Goal: Task Accomplishment & Management: Use online tool/utility

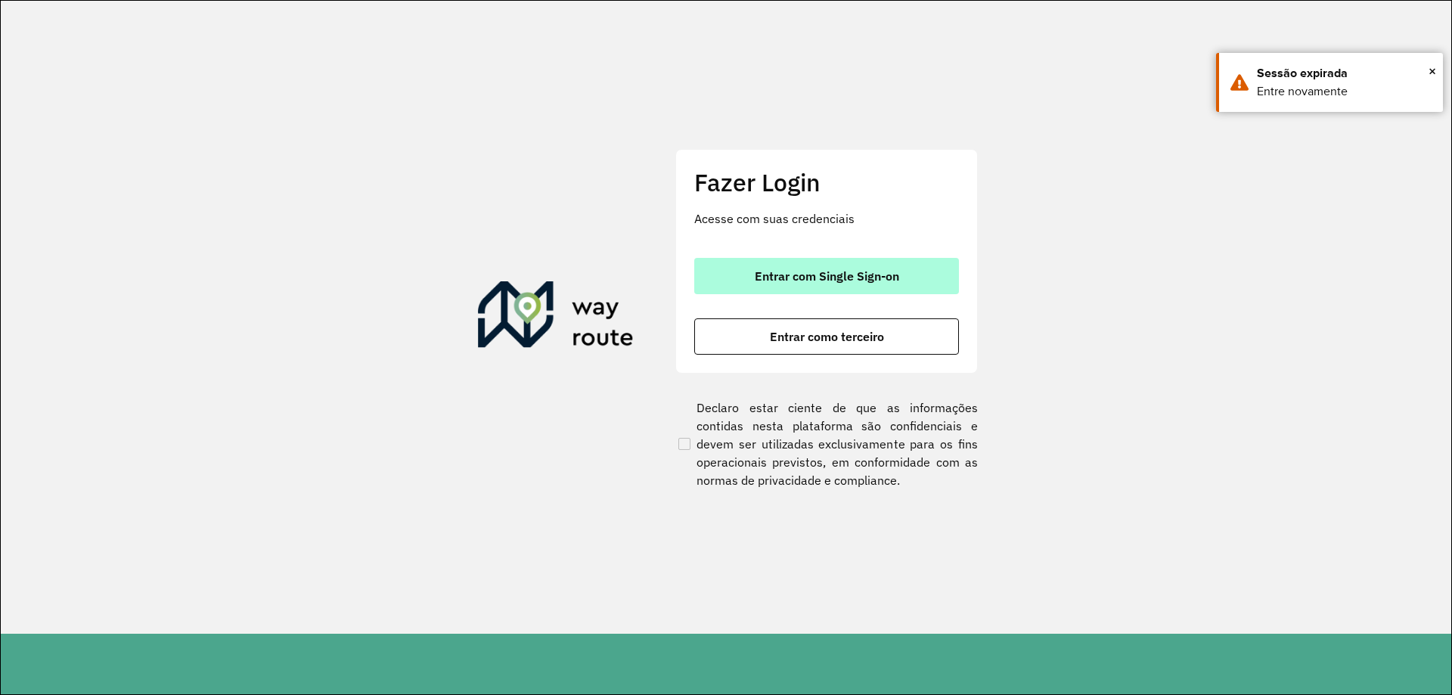
click at [786, 258] on button "Entrar com Single Sign-on" at bounding box center [826, 276] width 265 height 36
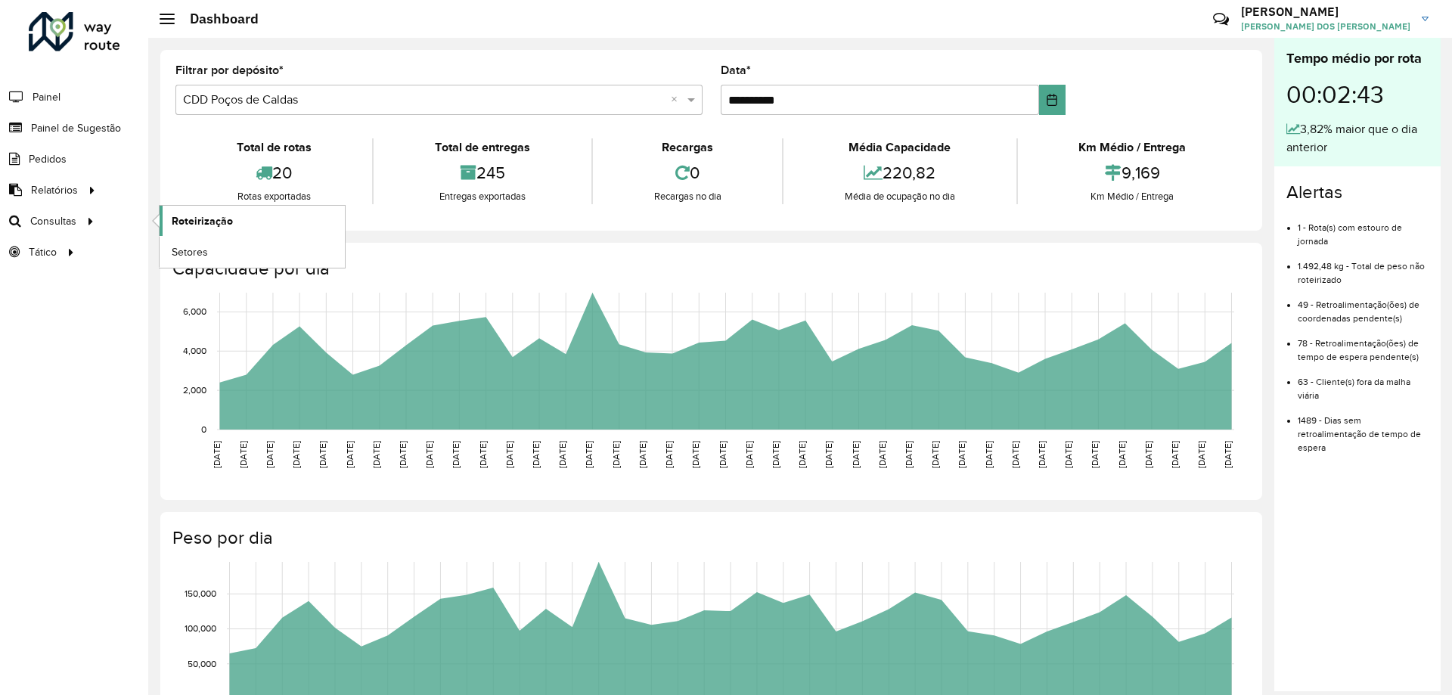
click at [175, 223] on span "Roteirização" at bounding box center [202, 221] width 61 height 16
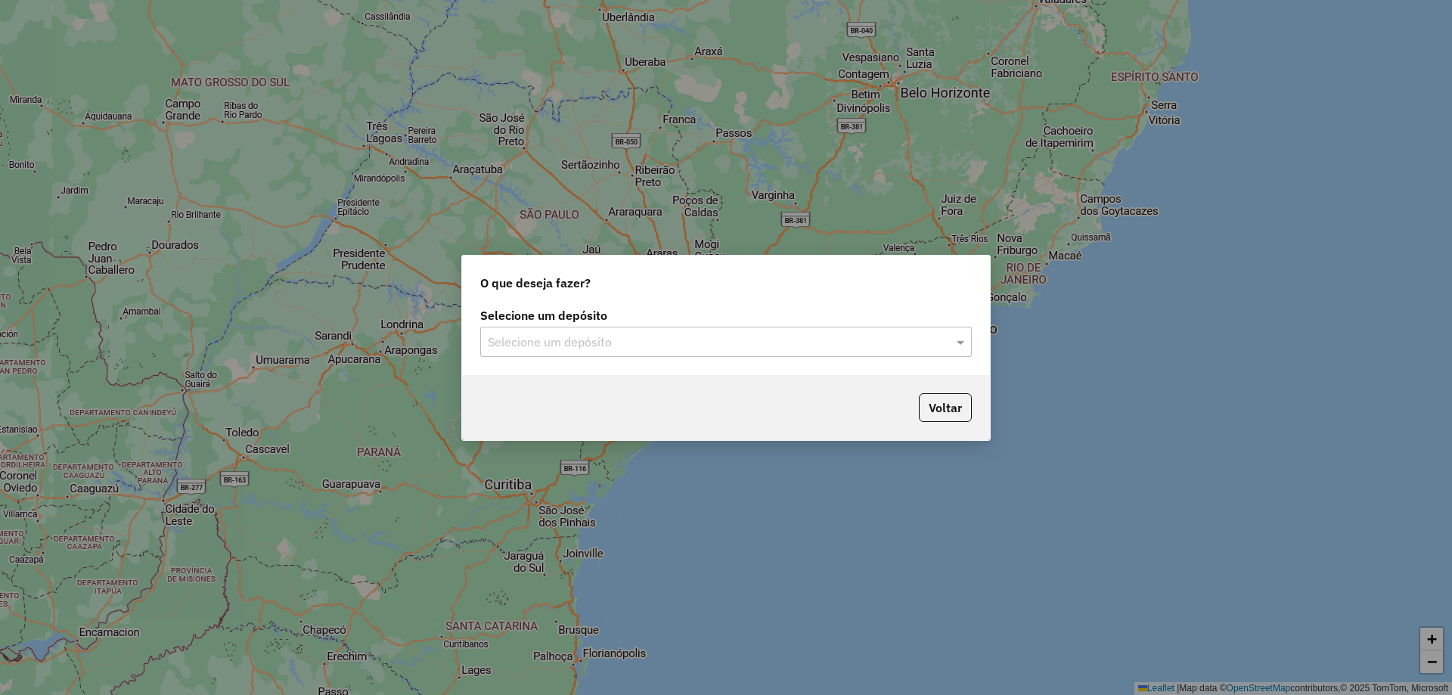
click at [726, 352] on div "Selecione um depósito" at bounding box center [726, 342] width 492 height 30
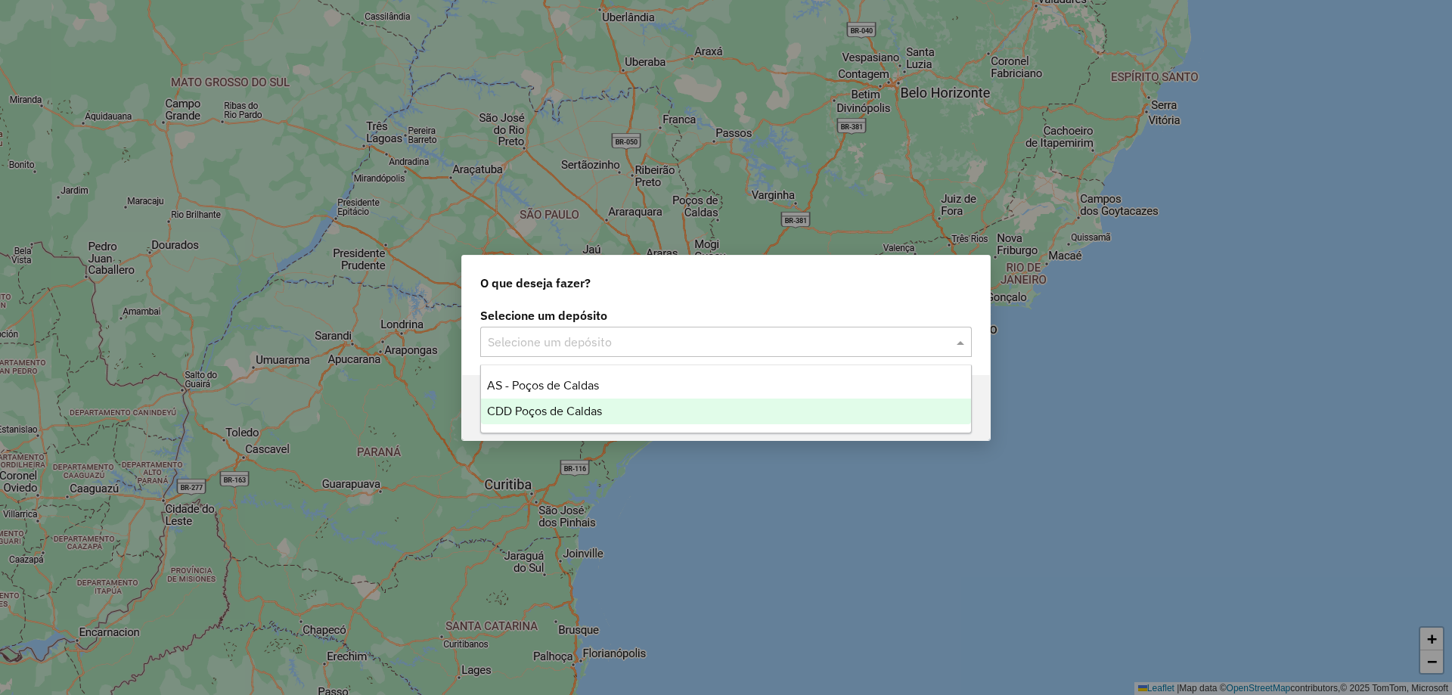
click at [709, 408] on div "CDD Poços de Caldas" at bounding box center [726, 412] width 490 height 26
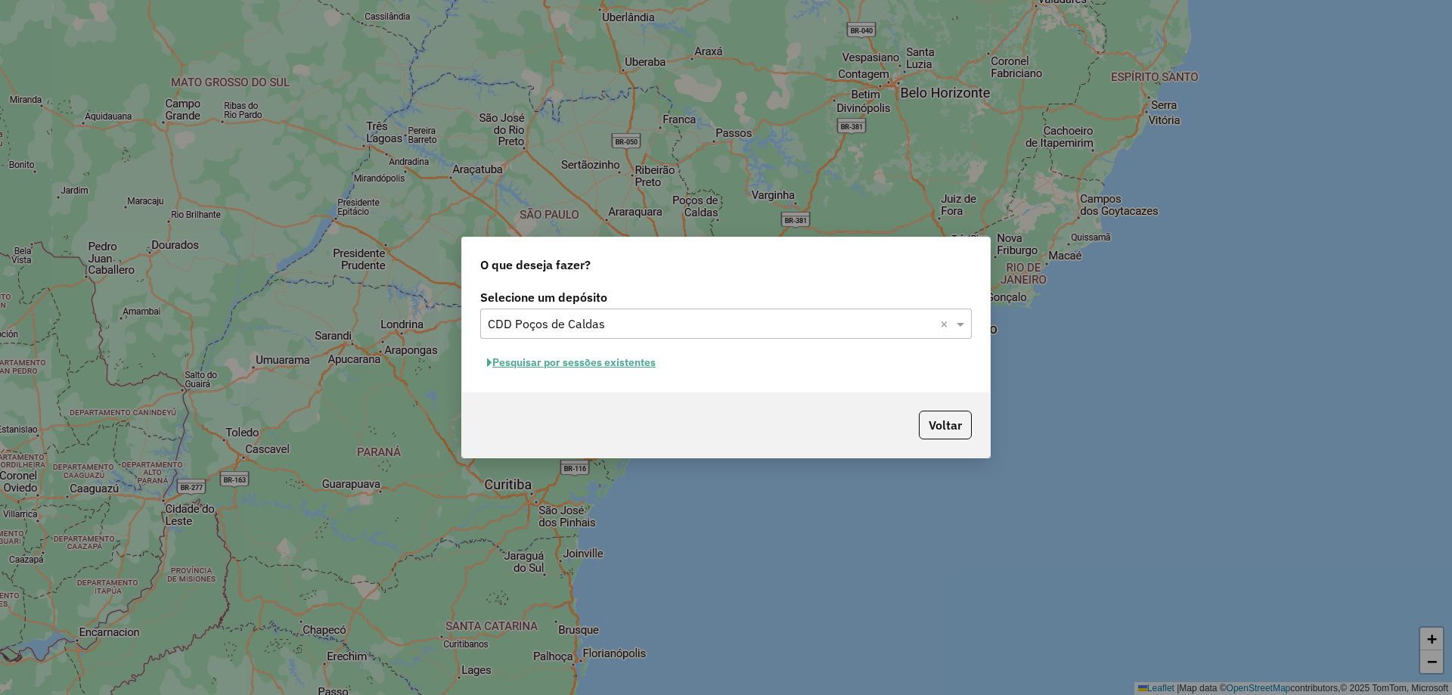
click at [632, 365] on button "Pesquisar por sessões existentes" at bounding box center [571, 362] width 182 height 23
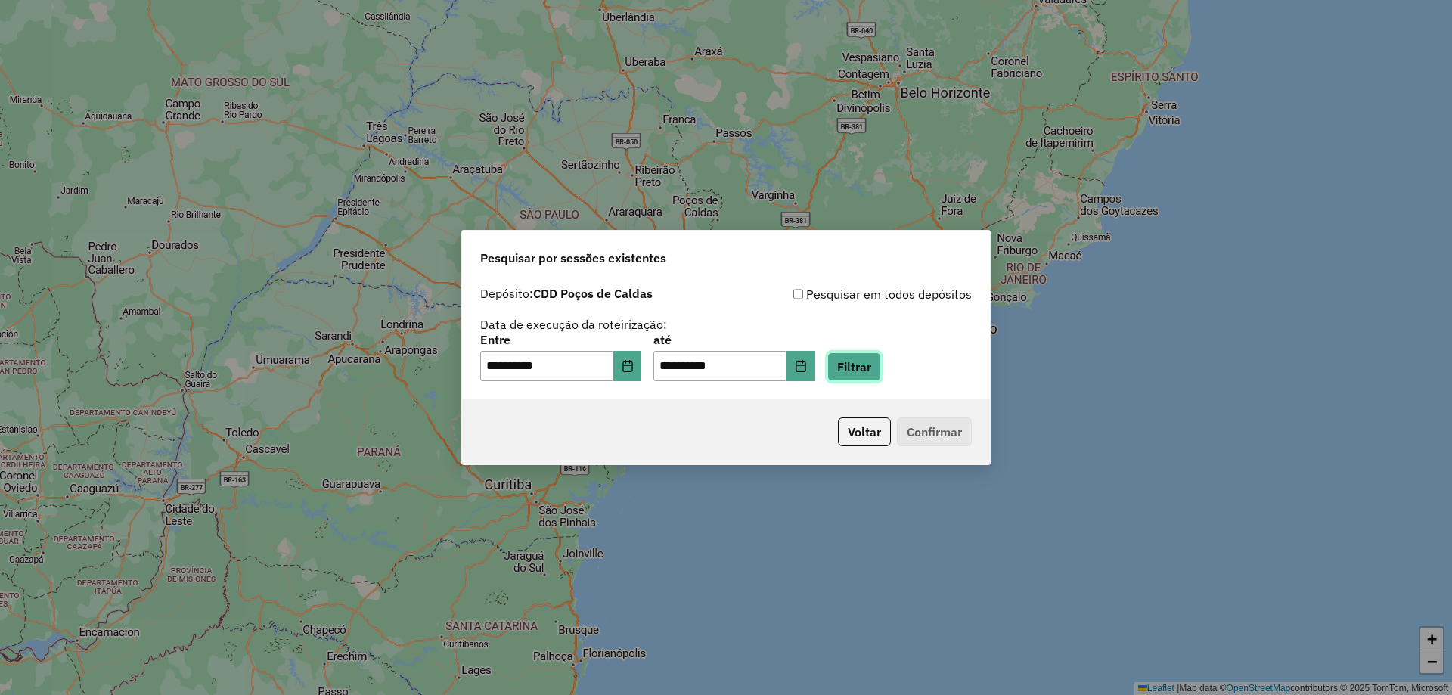
click at [867, 358] on button "Filtrar" at bounding box center [854, 366] width 54 height 29
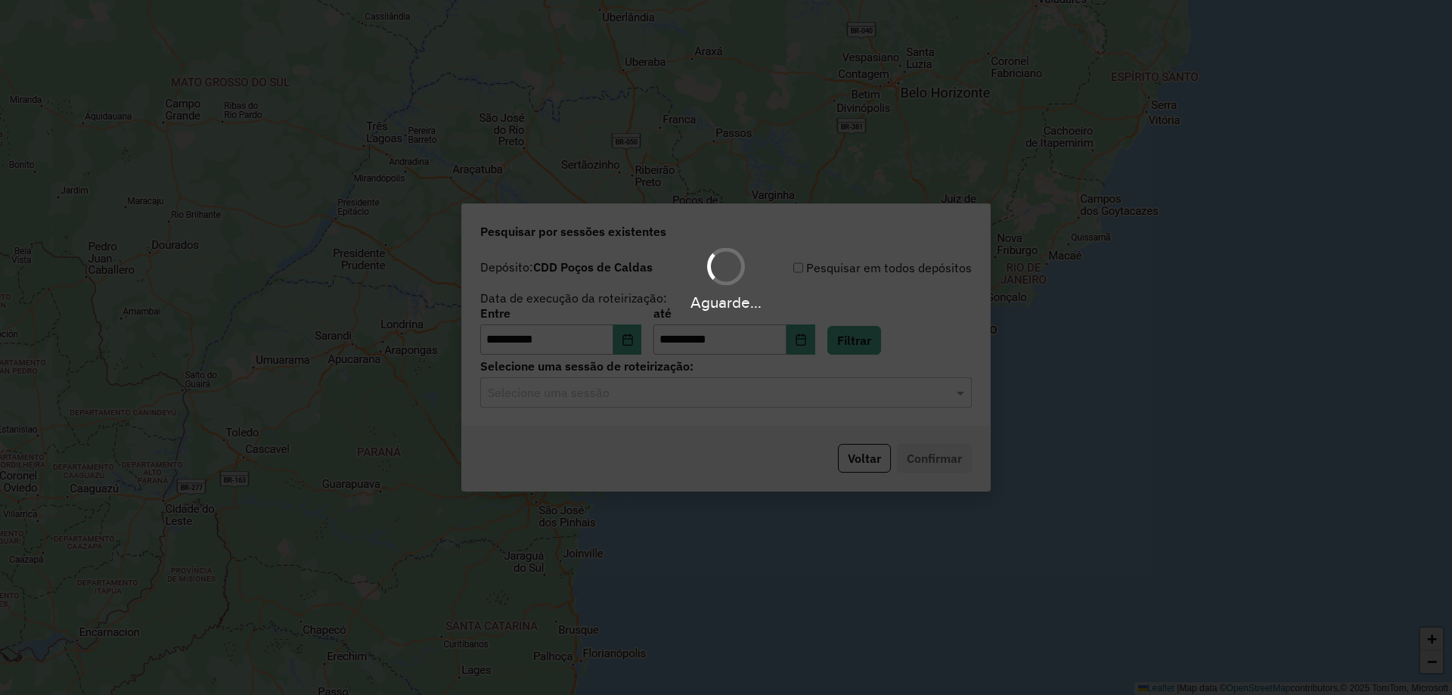
click at [764, 399] on input "text" at bounding box center [711, 393] width 446 height 18
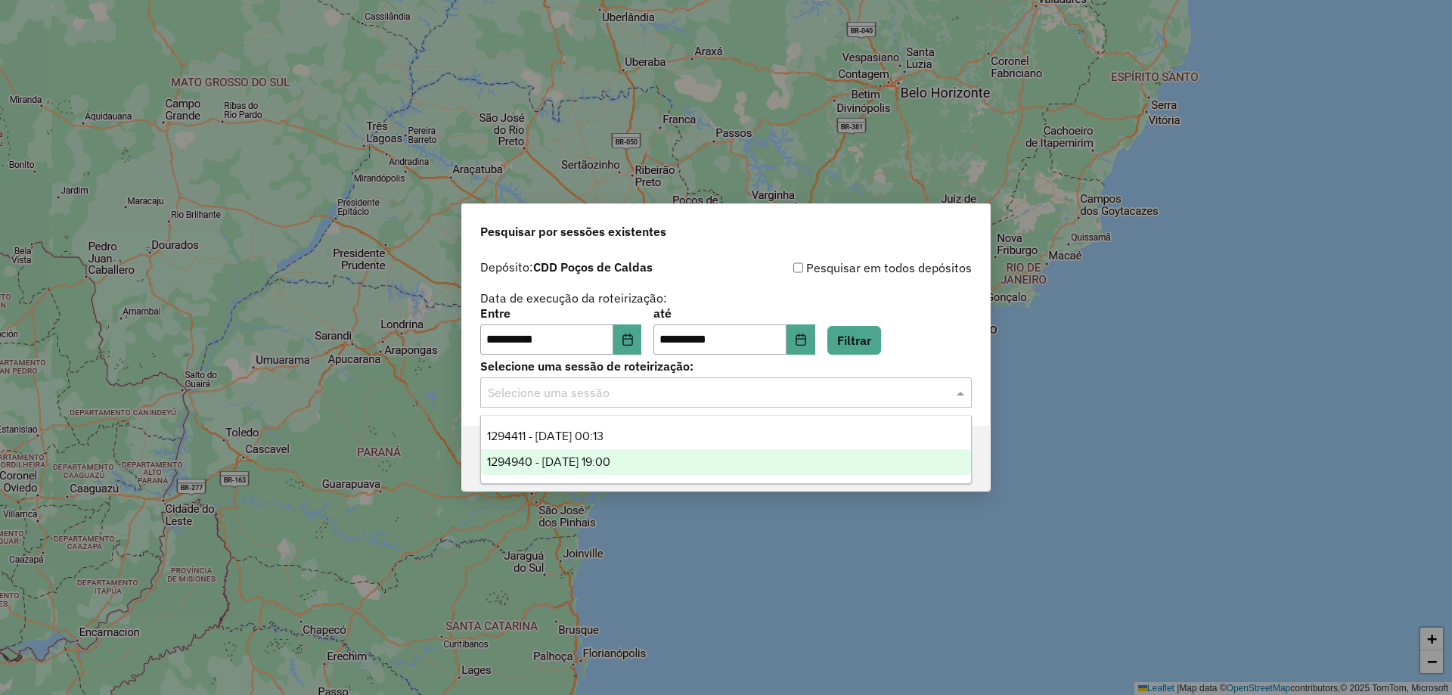
click at [741, 464] on div "1294940 - 15/10/2025 19:00" at bounding box center [726, 462] width 490 height 26
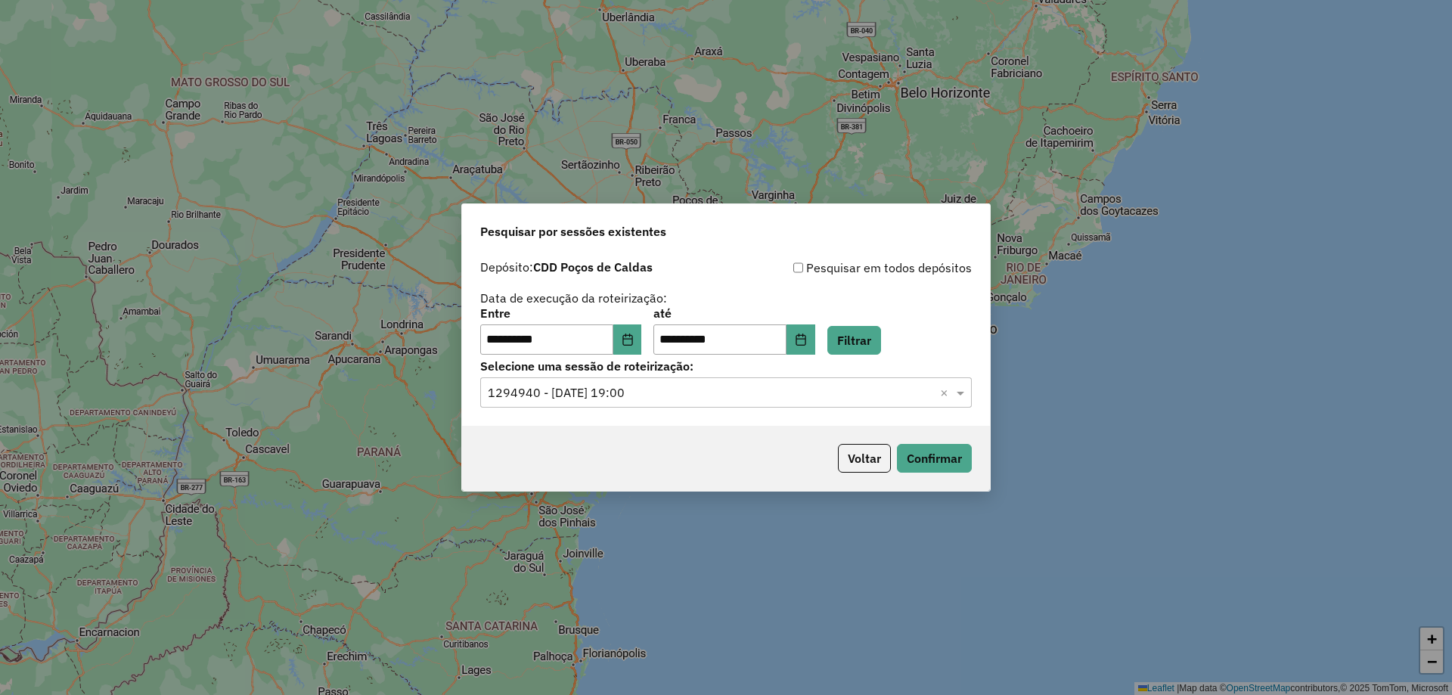
click at [829, 395] on input "text" at bounding box center [711, 393] width 446 height 18
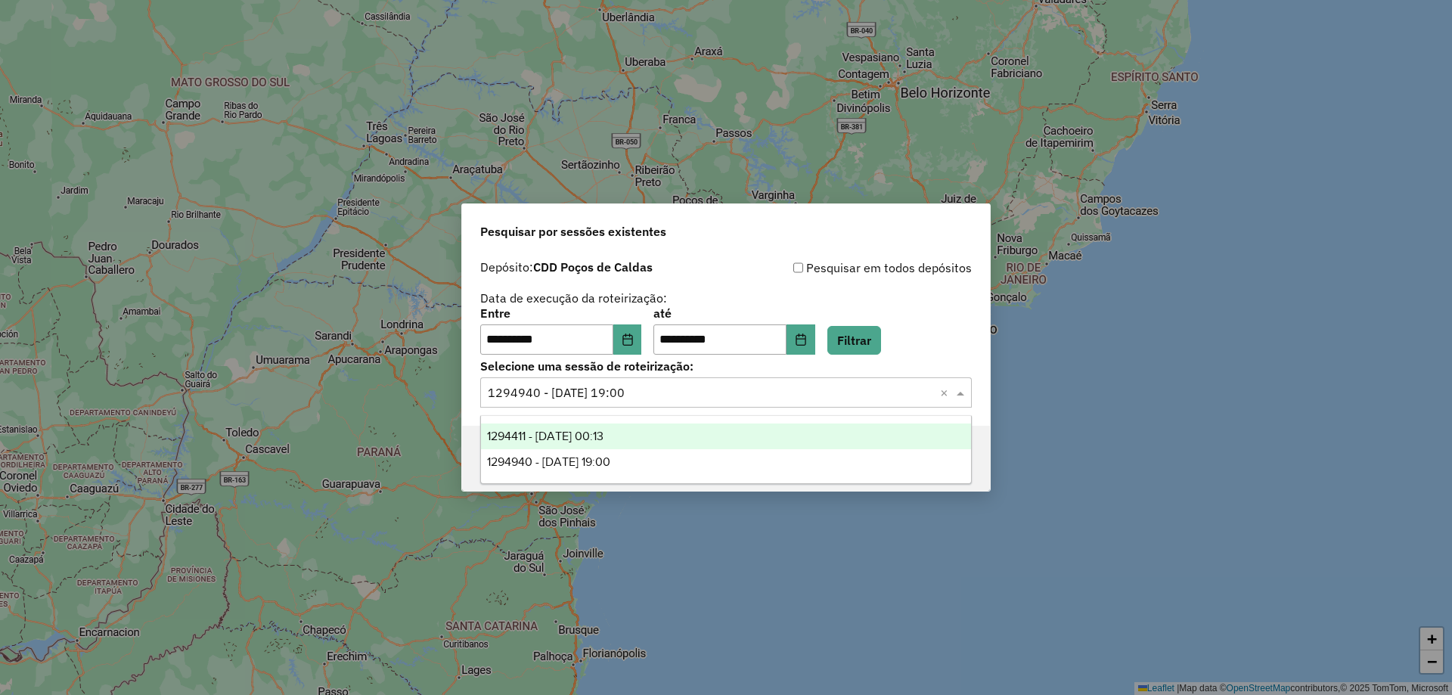
click at [803, 432] on div "1294411 - 15/10/2025 00:13" at bounding box center [726, 436] width 490 height 26
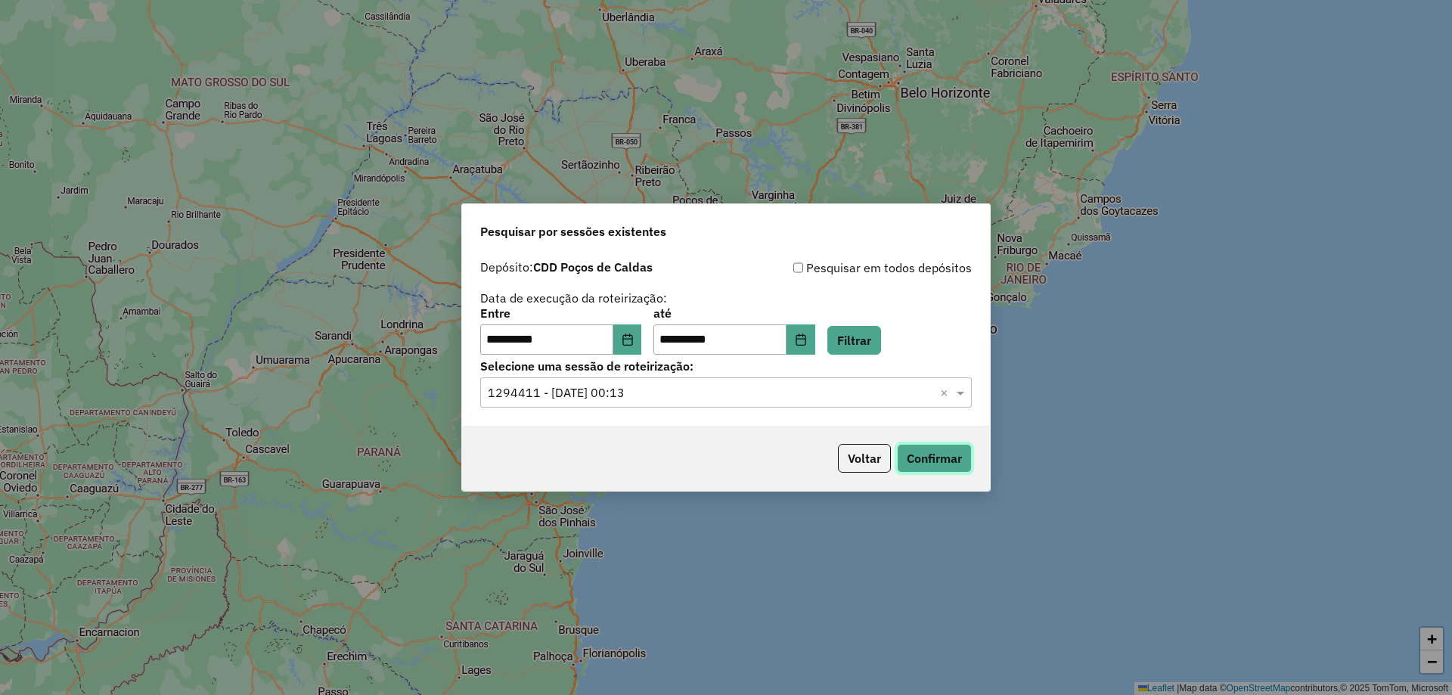
click at [931, 454] on button "Confirmar" at bounding box center [934, 458] width 75 height 29
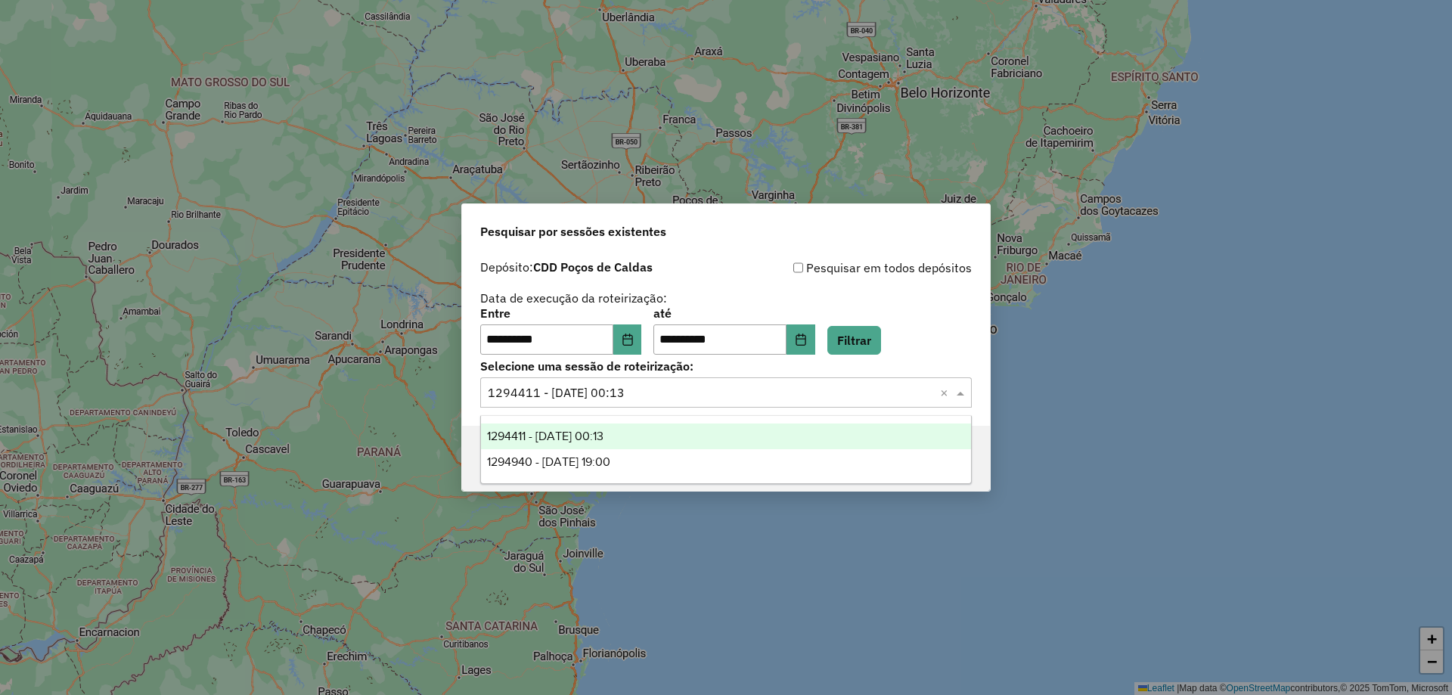
click at [696, 392] on input "text" at bounding box center [711, 393] width 446 height 18
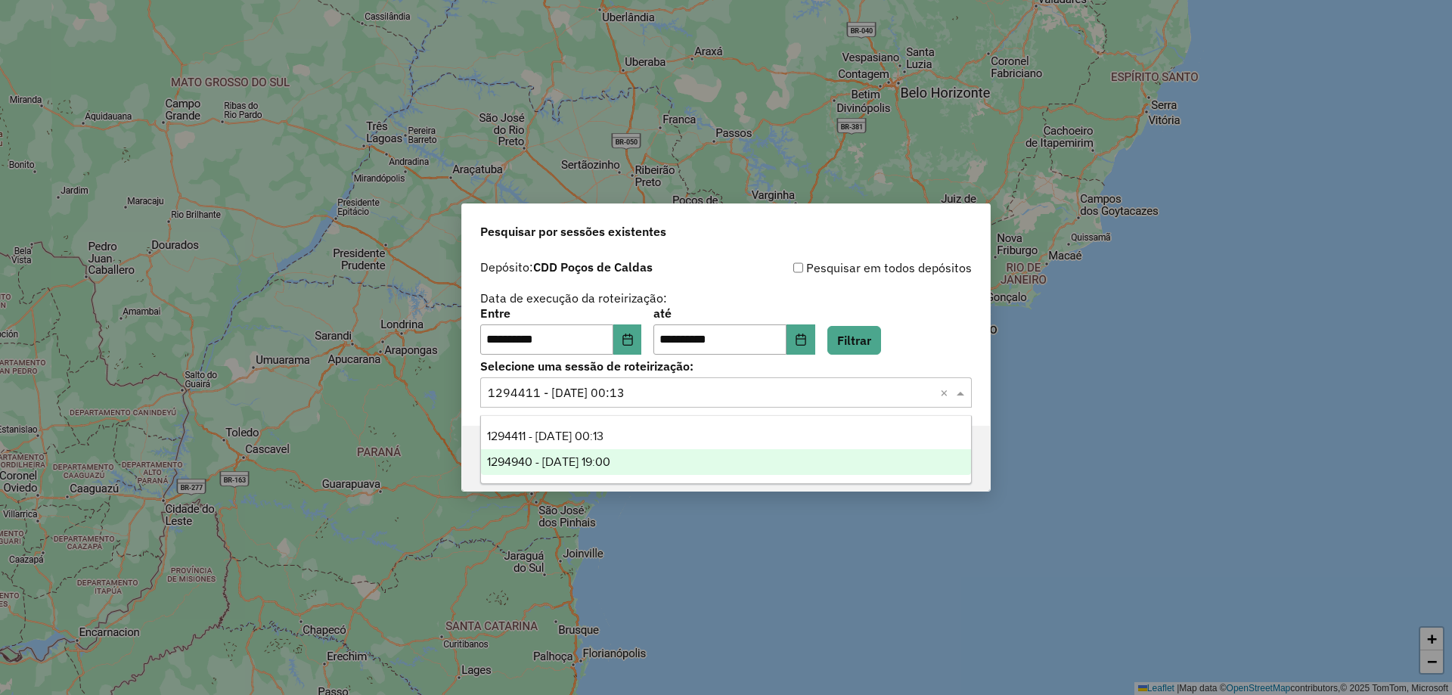
click at [687, 457] on div "1294940 - 15/10/2025 19:00" at bounding box center [726, 462] width 490 height 26
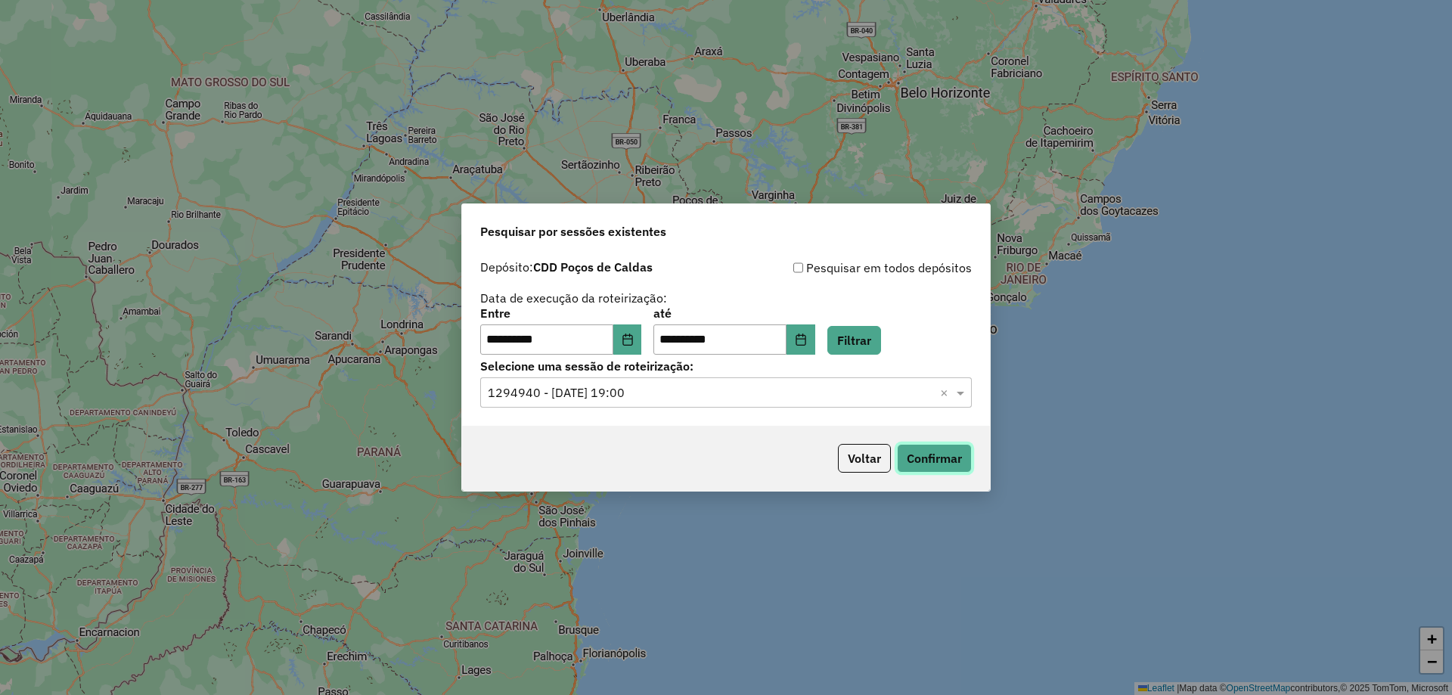
click at [912, 459] on button "Confirmar" at bounding box center [934, 458] width 75 height 29
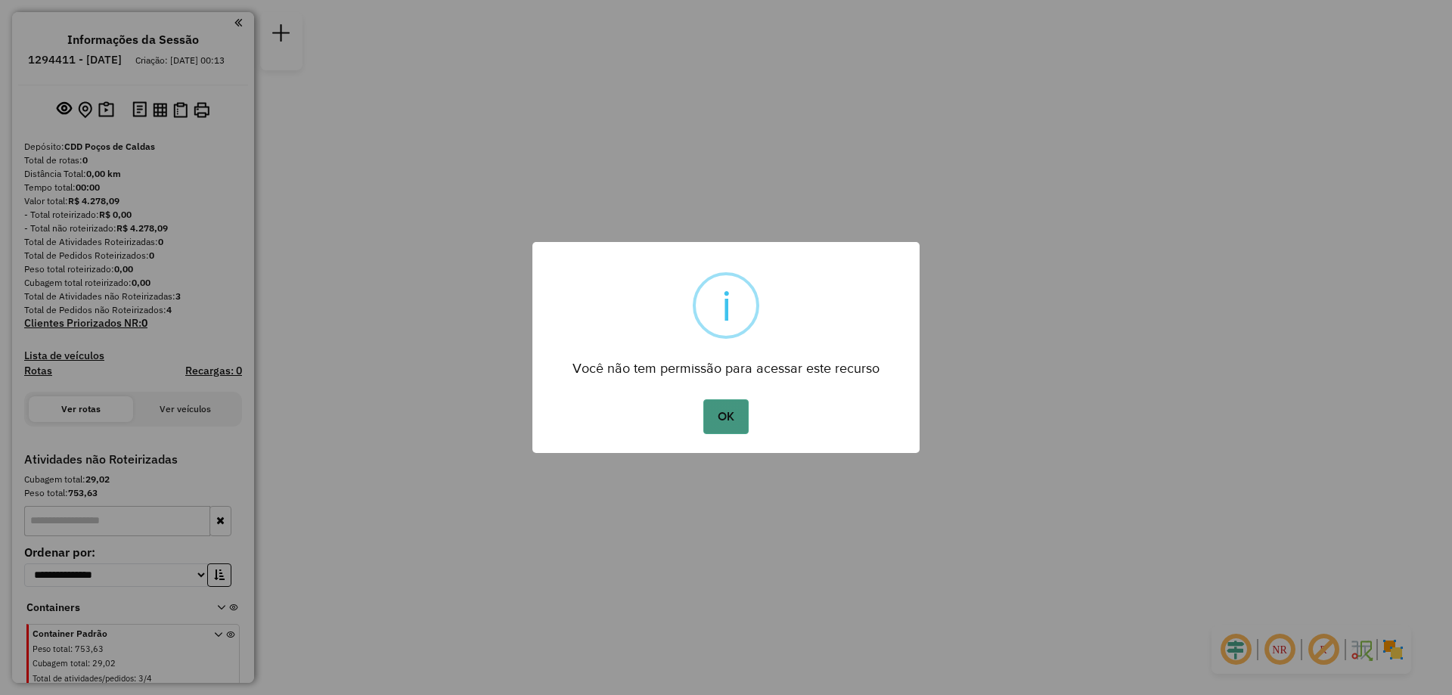
click at [721, 416] on button "OK" at bounding box center [725, 416] width 45 height 35
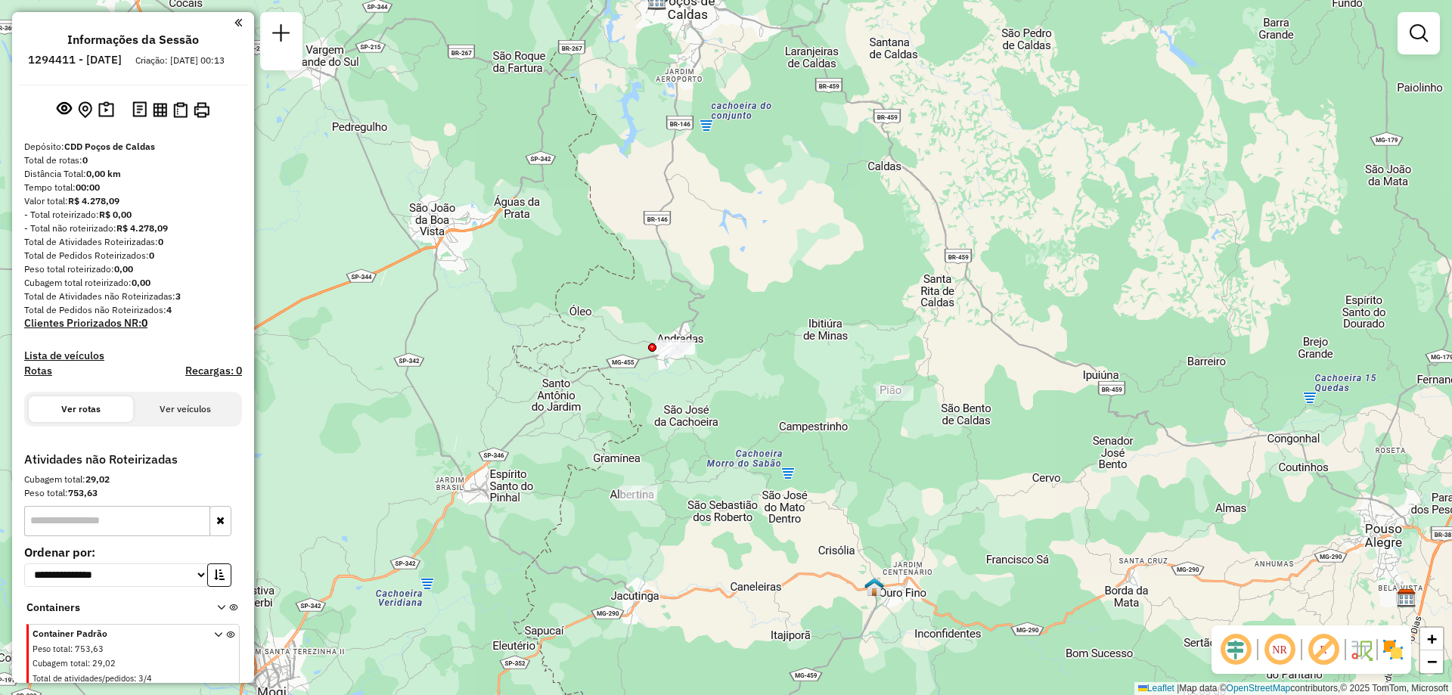
drag, startPoint x: 755, startPoint y: 409, endPoint x: 783, endPoint y: 172, distance: 238.4
click at [783, 172] on div "Janela de atendimento Grade de atendimento Capacidade Transportadoras Veículos …" at bounding box center [726, 347] width 1452 height 695
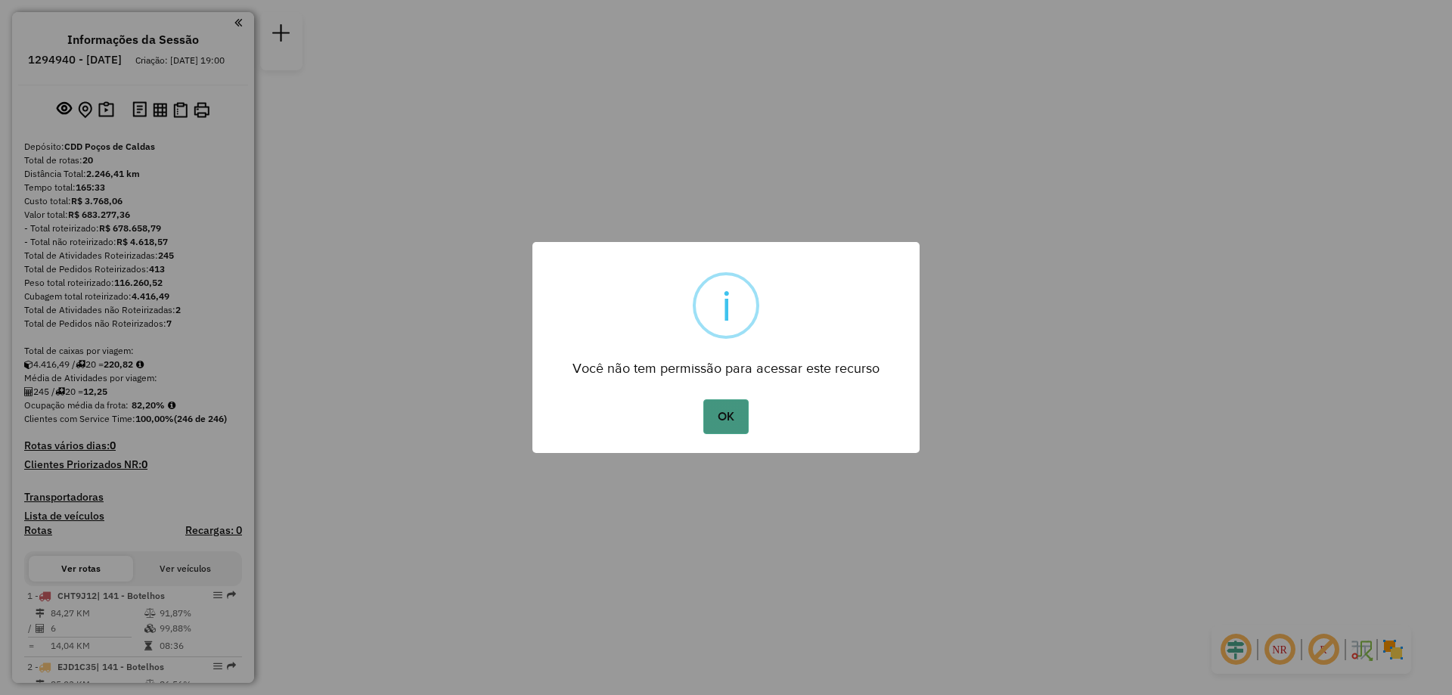
click at [727, 418] on button "OK" at bounding box center [725, 416] width 45 height 35
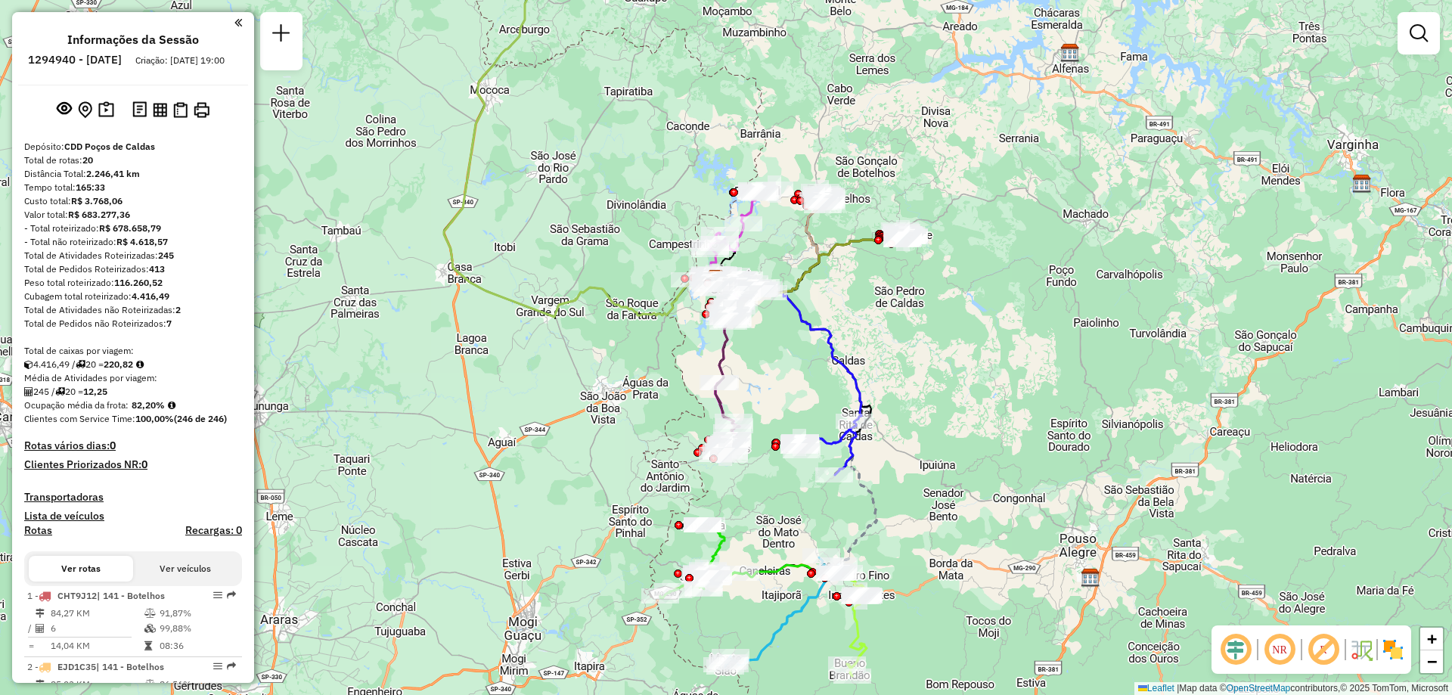
drag, startPoint x: 810, startPoint y: 451, endPoint x: 801, endPoint y: 369, distance: 82.2
click at [801, 369] on div "Janela de atendimento Grade de atendimento Capacidade Transportadoras Veículos …" at bounding box center [726, 347] width 1452 height 695
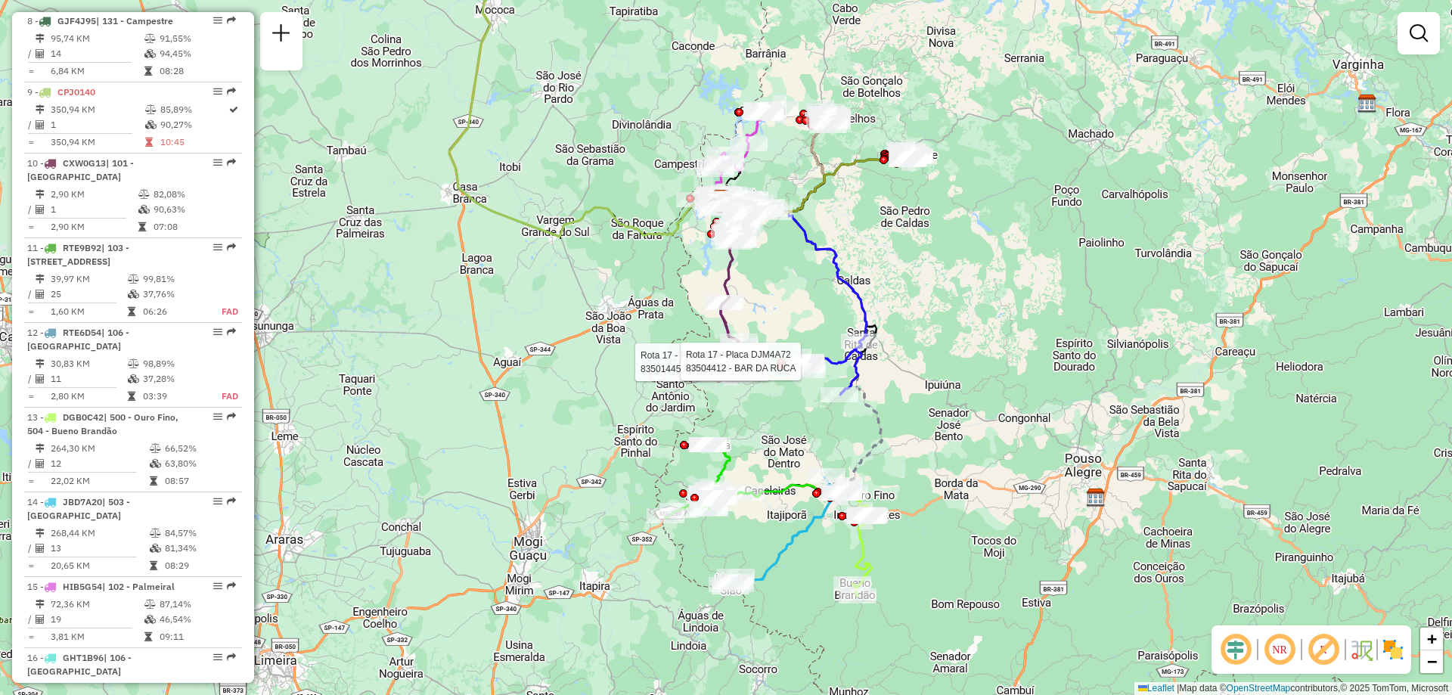
scroll to position [1142, 0]
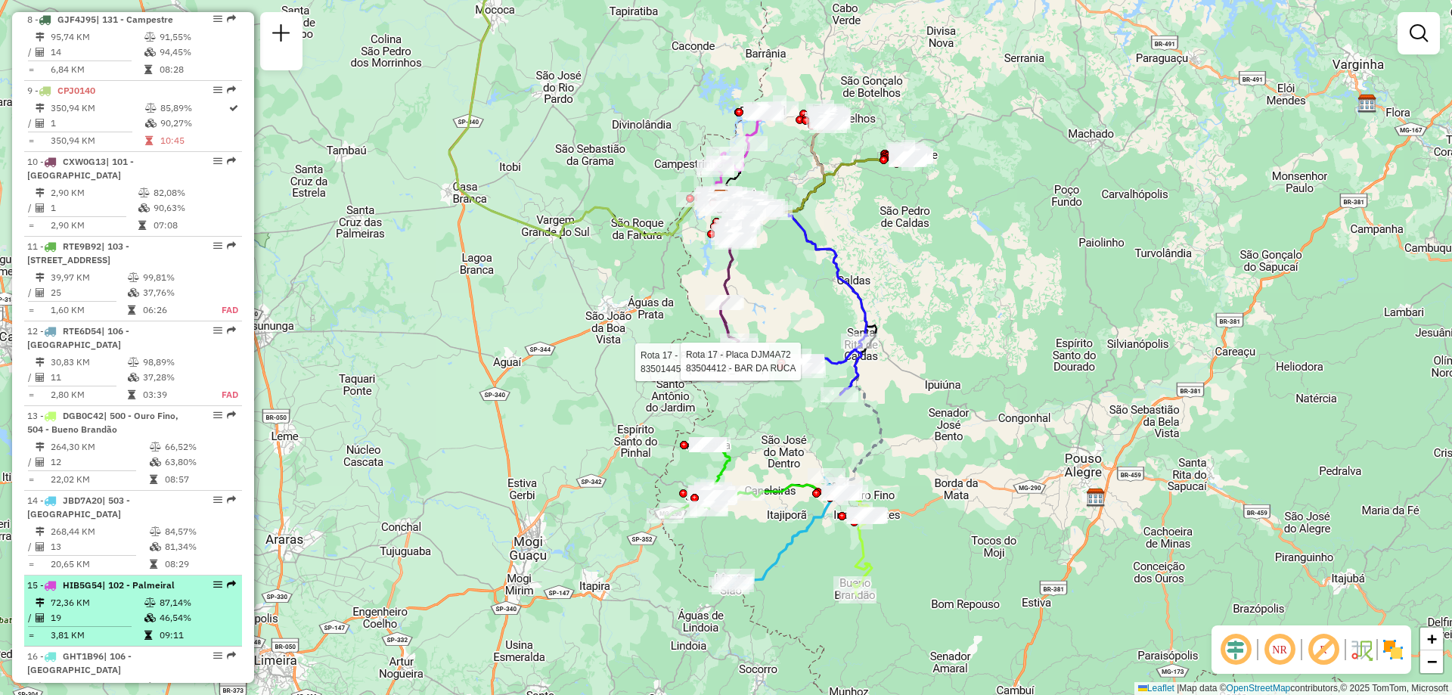
click at [191, 610] on td "87,14%" at bounding box center [197, 602] width 76 height 15
select select "**********"
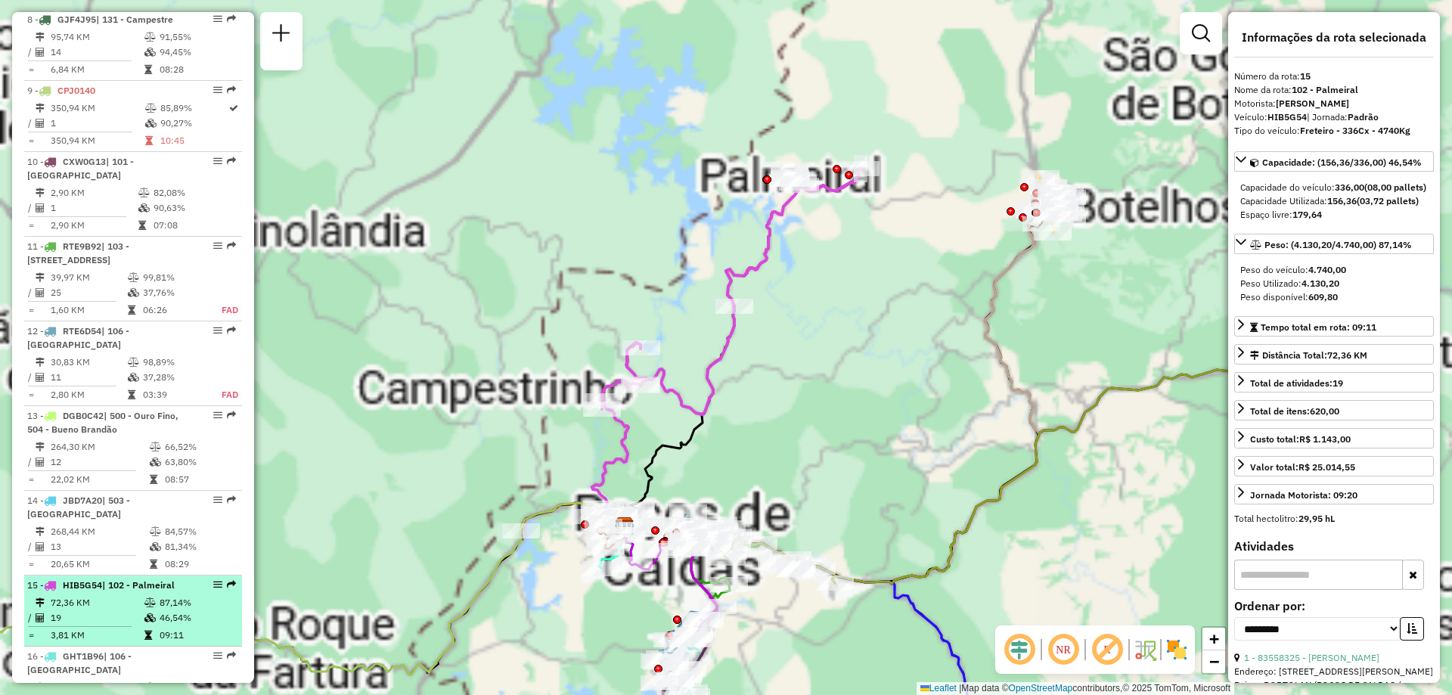
click at [201, 589] on div at bounding box center [213, 584] width 45 height 9
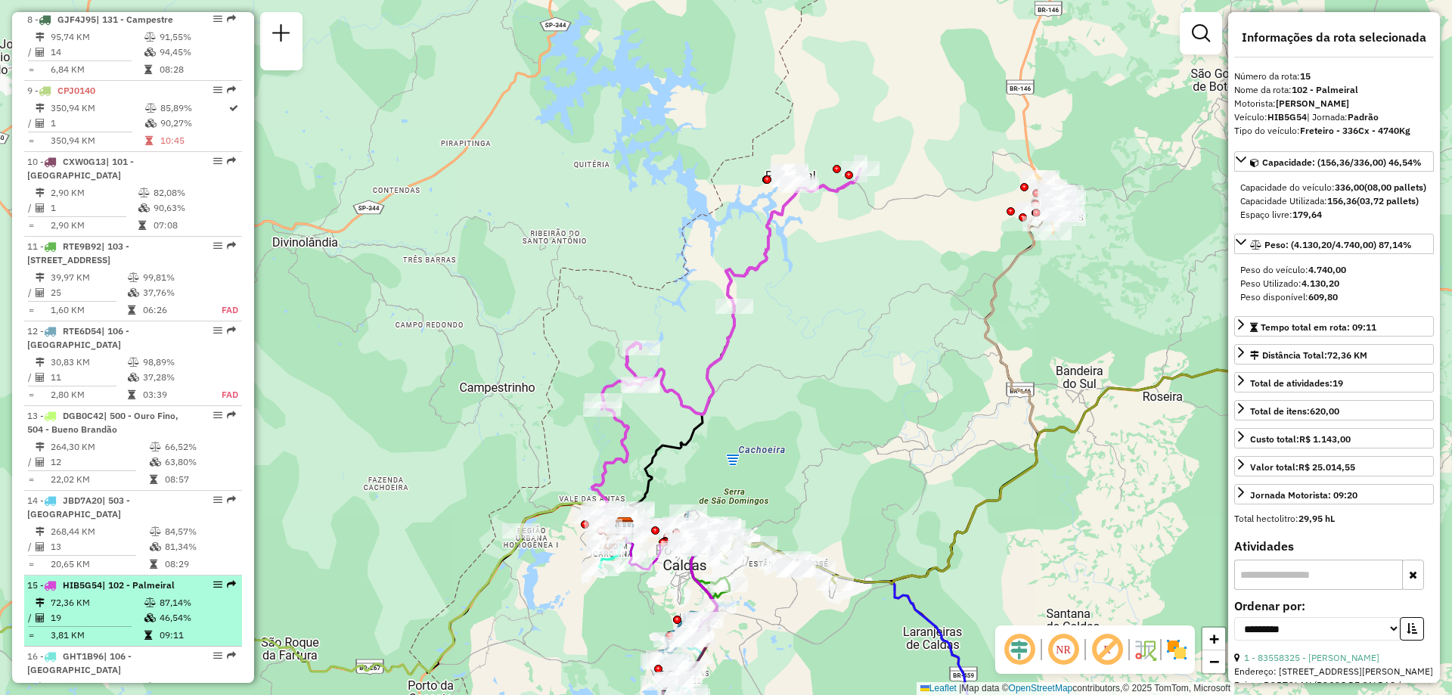
drag, startPoint x: 201, startPoint y: 601, endPoint x: 194, endPoint y: 596, distance: 9.2
click at [194, 589] on div at bounding box center [213, 584] width 45 height 9
drag, startPoint x: 194, startPoint y: 596, endPoint x: 208, endPoint y: 606, distance: 17.4
click at [208, 592] on div "15 - HIB5G54 | 102 - Palmeiral" at bounding box center [133, 585] width 212 height 14
drag, startPoint x: 206, startPoint y: 602, endPoint x: 157, endPoint y: 594, distance: 49.9
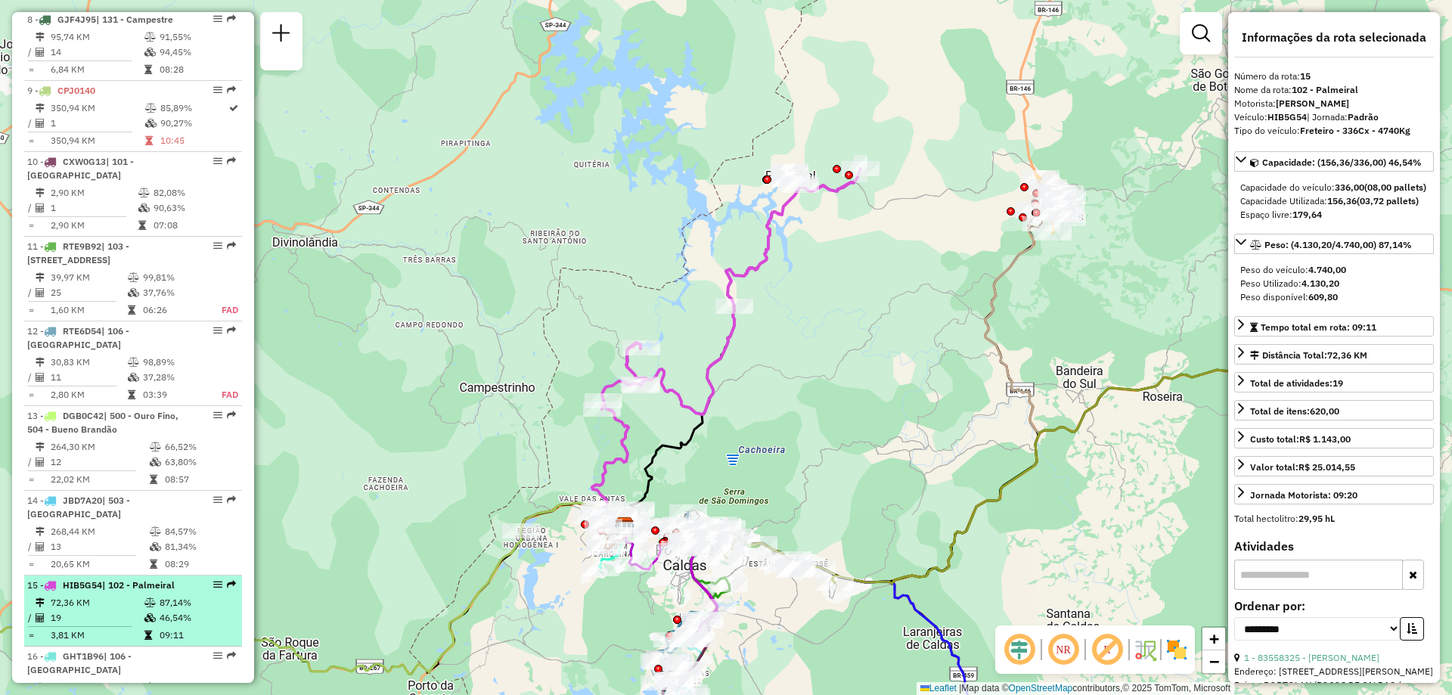
click at [157, 592] on div "15 - HIB5G54 | 102 - Palmeiral" at bounding box center [133, 585] width 212 height 14
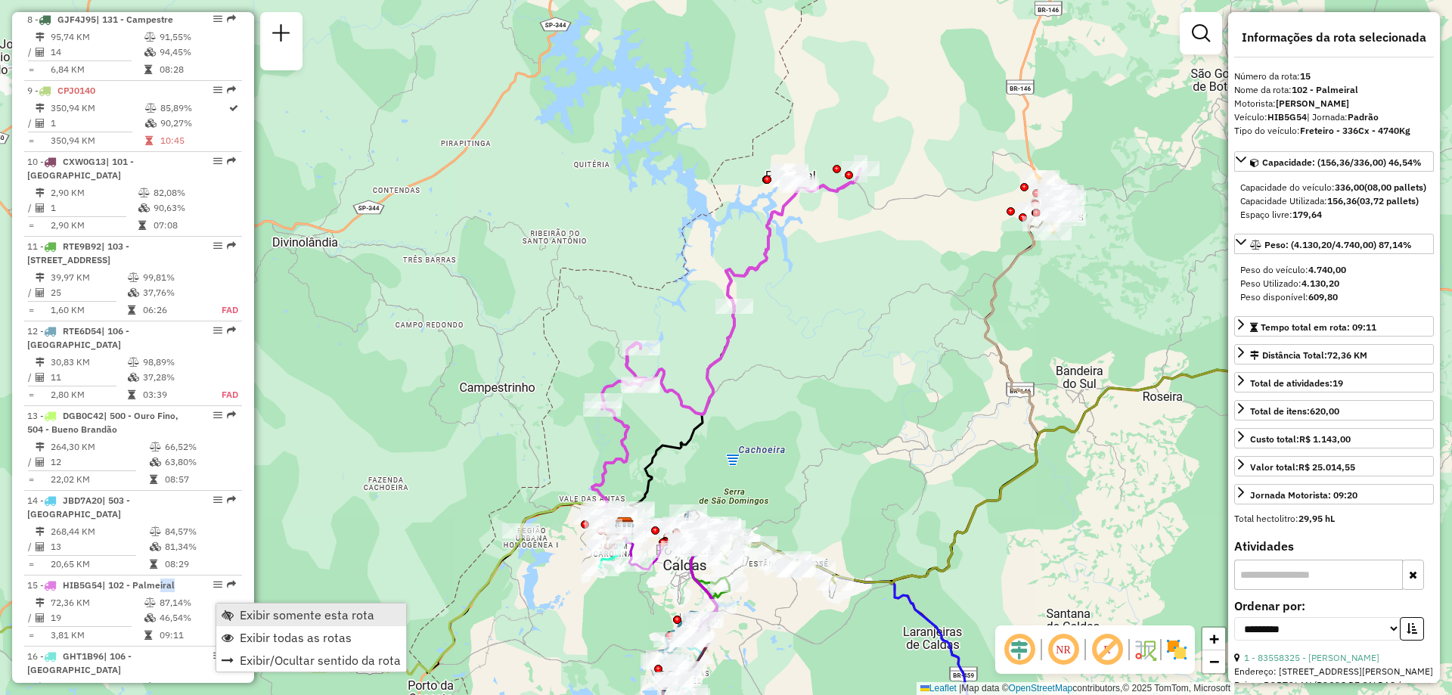
click at [243, 612] on span "Exibir somente esta rota" at bounding box center [307, 615] width 135 height 12
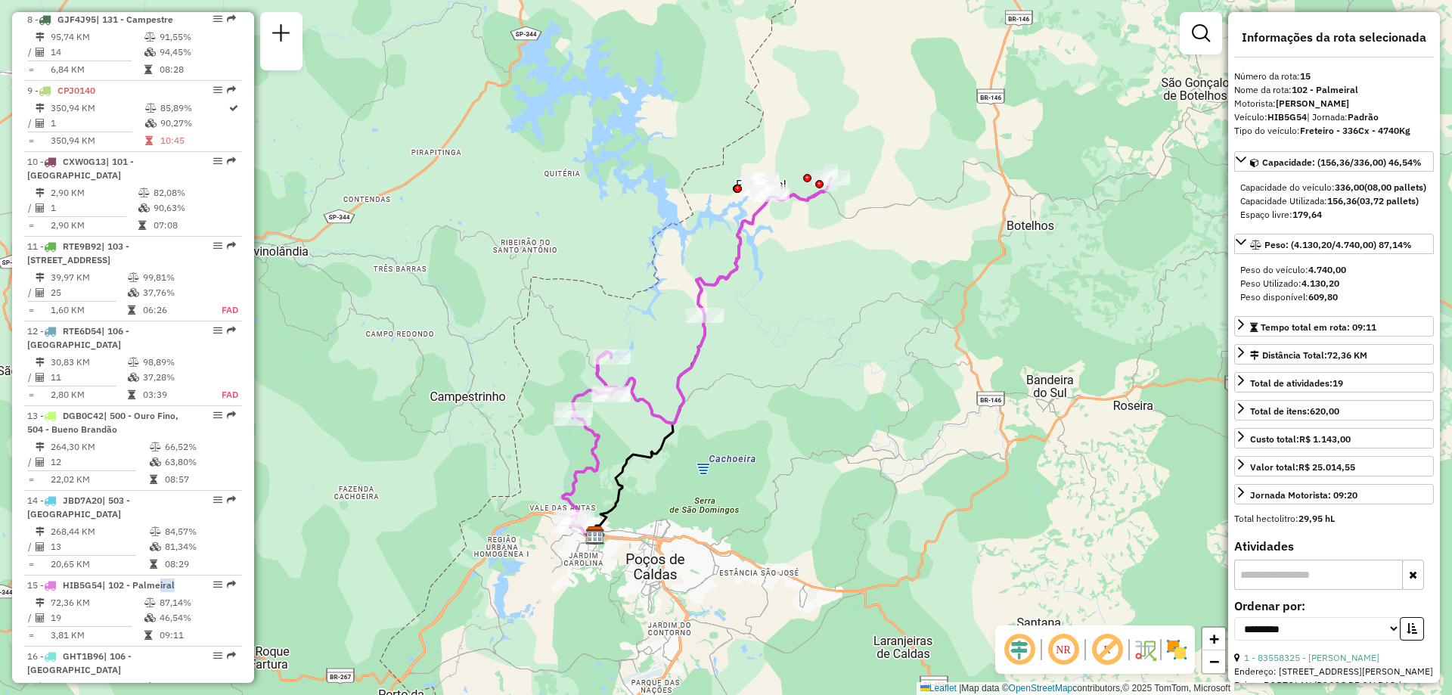
drag, startPoint x: 730, startPoint y: 418, endPoint x: 700, endPoint y: 427, distance: 31.6
click at [700, 427] on div "Janela de atendimento Grade de atendimento Capacidade Transportadoras Veículos …" at bounding box center [726, 347] width 1452 height 695
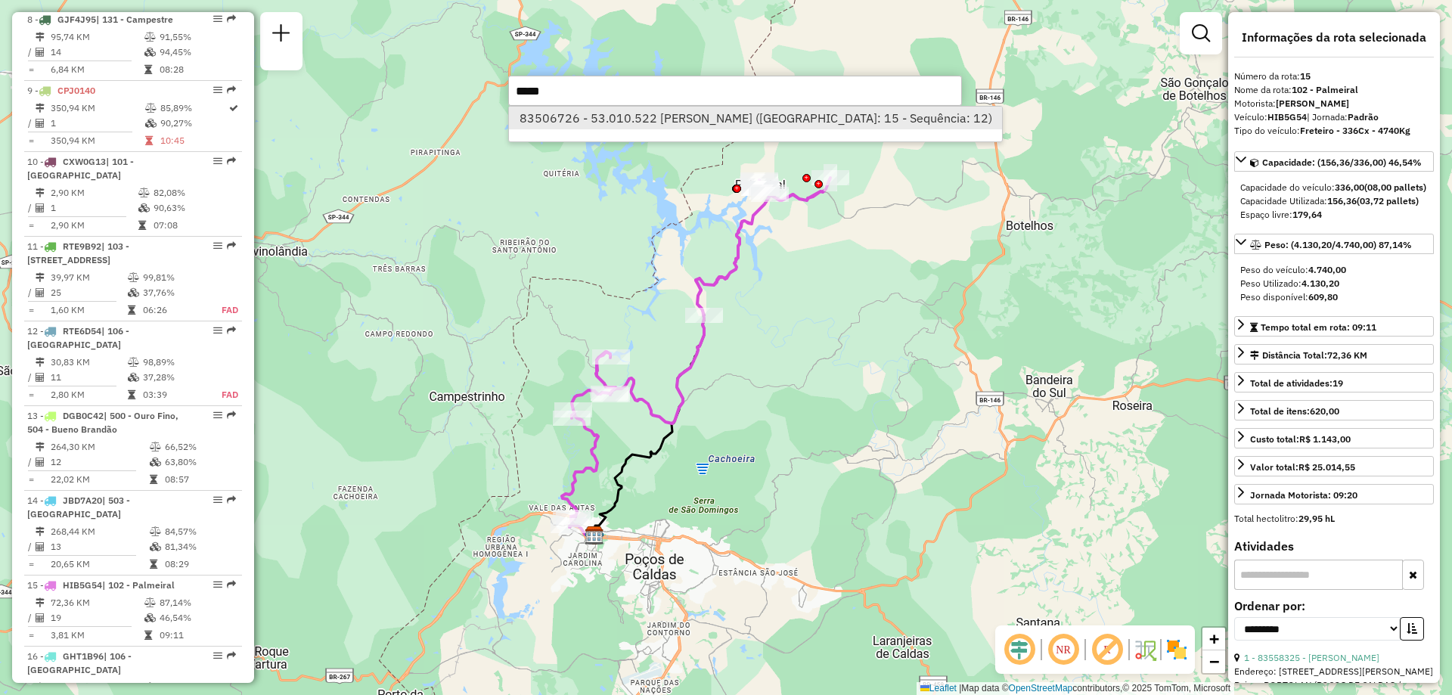
type input "****"
click at [680, 119] on li "83506726 - 53.010.522 [PERSON_NAME] ([GEOGRAPHIC_DATA]: 15 - Sequência: 12)" at bounding box center [755, 118] width 493 height 23
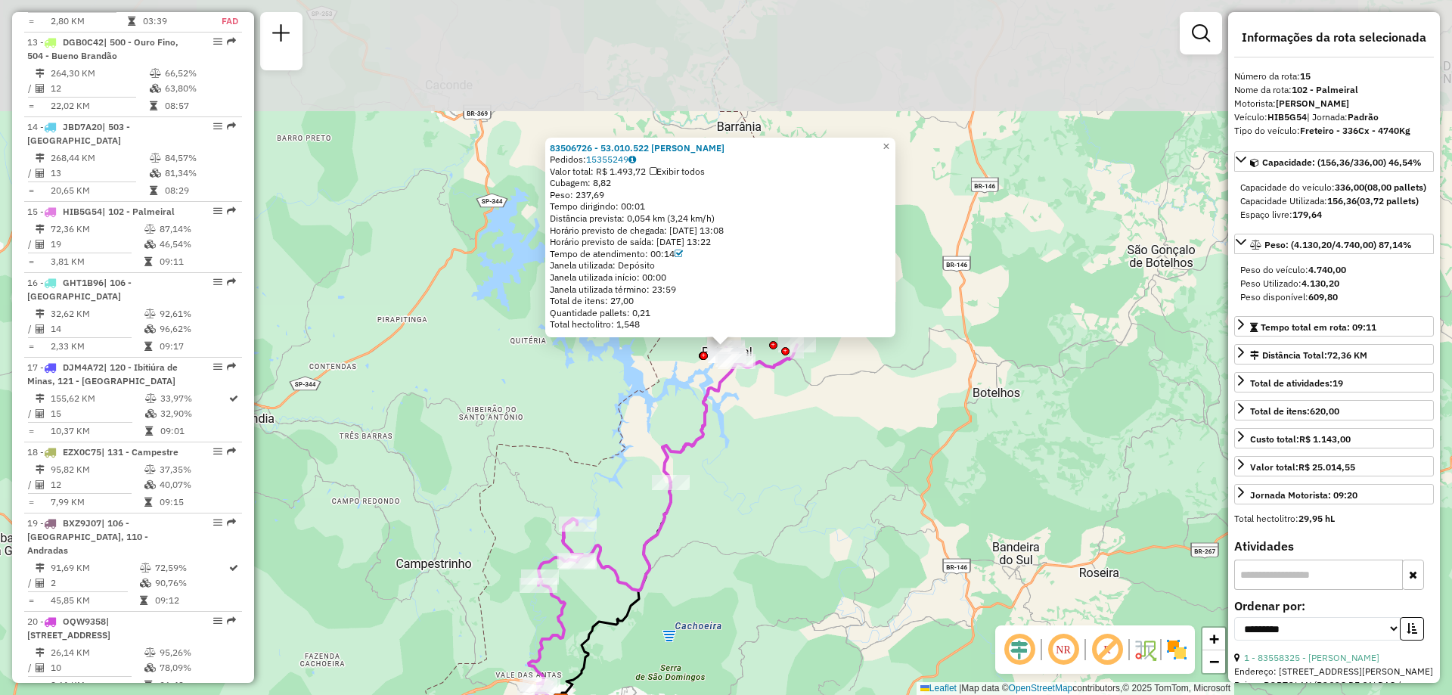
scroll to position [1719, 0]
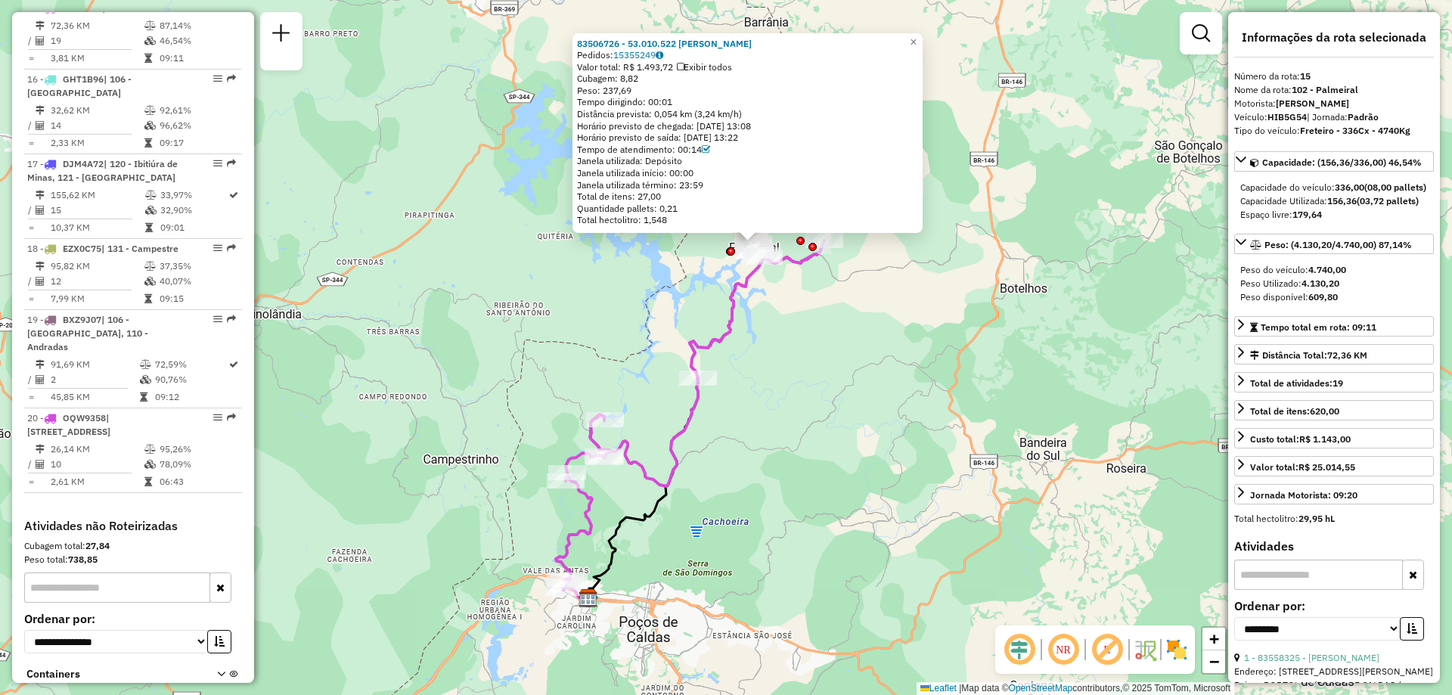
drag, startPoint x: 798, startPoint y: 463, endPoint x: 824, endPoint y: 358, distance: 108.4
click at [824, 358] on div "83506726 - 53.010.522 [PERSON_NAME]: 15355249 Valor total: R$ 1.493,72 Exibir t…" at bounding box center [726, 347] width 1452 height 695
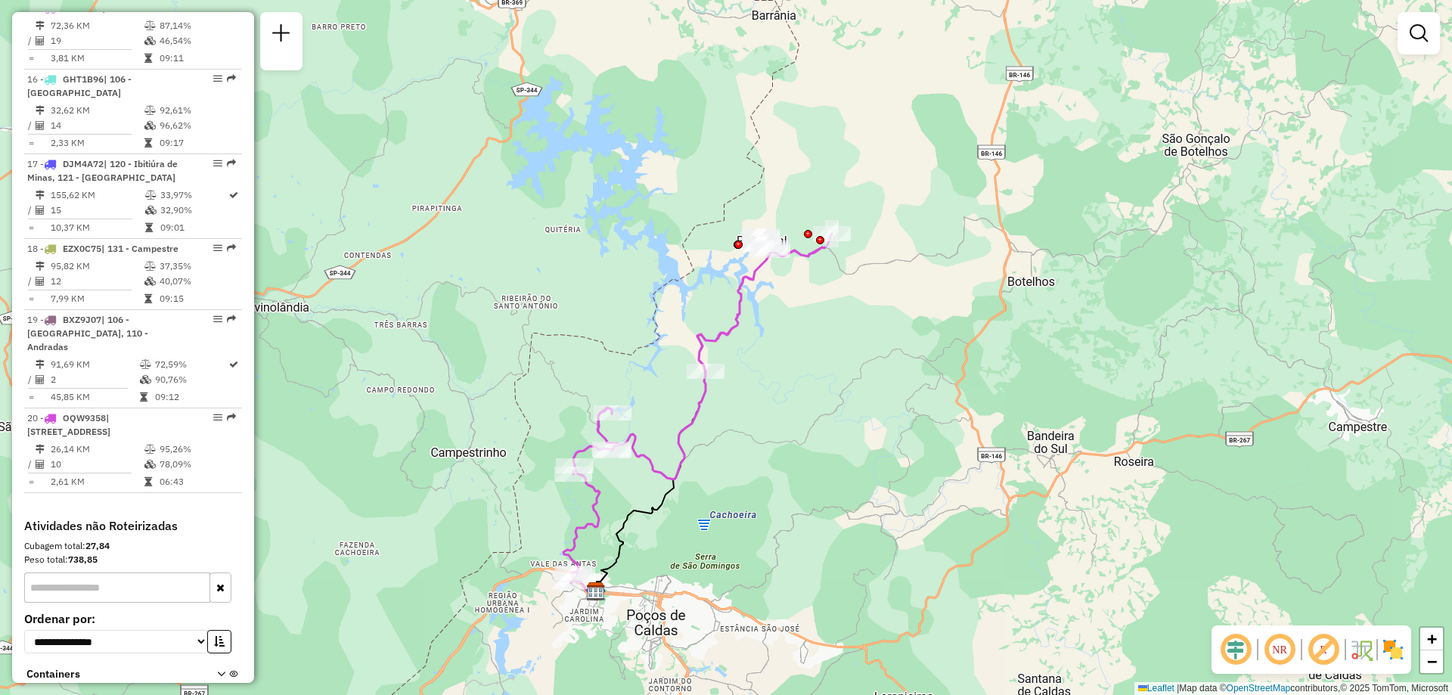
drag, startPoint x: 786, startPoint y: 361, endPoint x: 795, endPoint y: 355, distance: 10.3
click at [795, 355] on div "Janela de atendimento Grade de atendimento Capacidade Transportadoras Veículos …" at bounding box center [726, 347] width 1452 height 695
paste input "****"
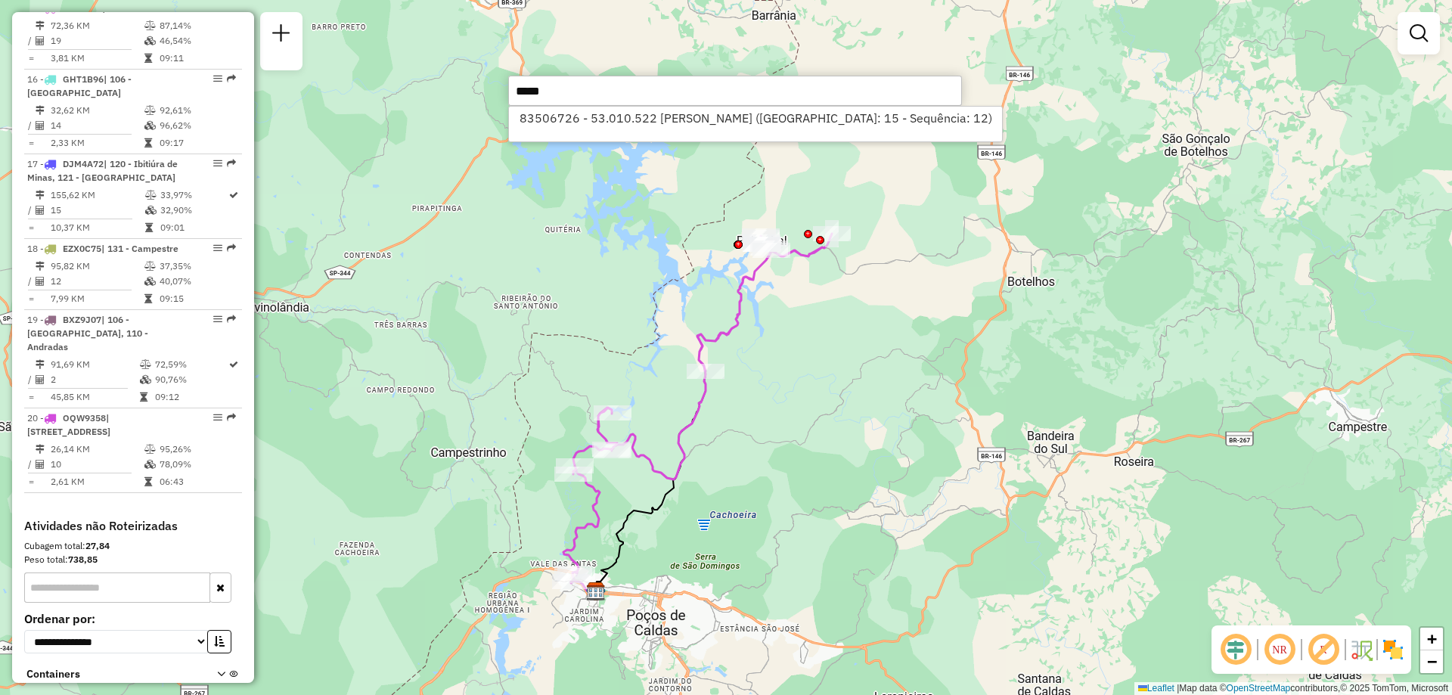
type input "****"
click at [671, 132] on div "83506726 - 53.010.522 [PERSON_NAME] ([GEOGRAPHIC_DATA]: 15 - Sequência: 12)" at bounding box center [755, 124] width 495 height 36
click at [684, 123] on li "83506726 - 53.010.522 [PERSON_NAME] ([GEOGRAPHIC_DATA]: 15 - Sequência: 12)" at bounding box center [755, 118] width 493 height 23
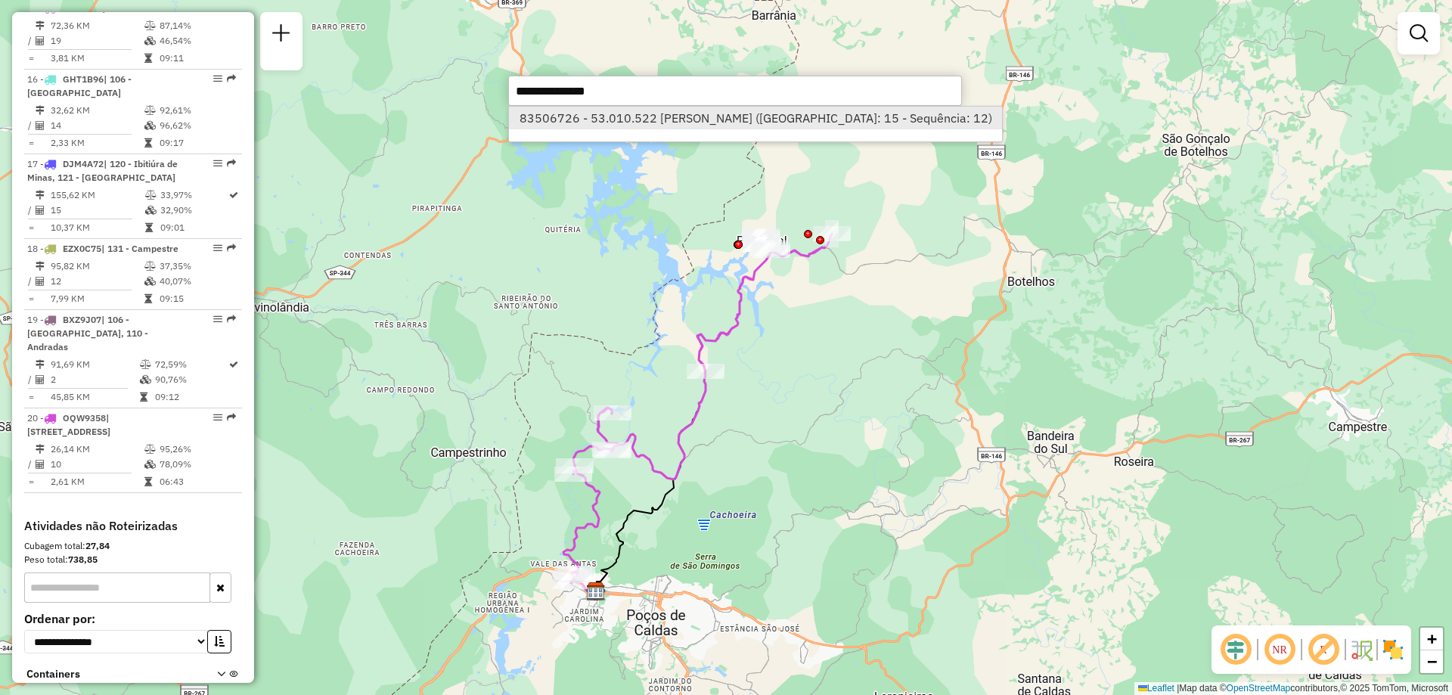
select select "**********"
